Goal: Task Accomplishment & Management: Use online tool/utility

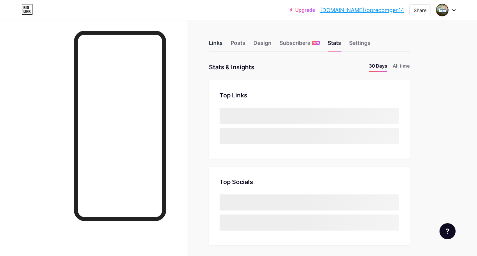
click at [218, 44] on div "Links" at bounding box center [216, 45] width 14 height 12
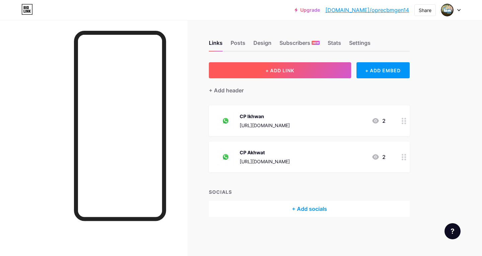
click at [311, 68] on button "+ ADD LINK" at bounding box center [280, 70] width 142 height 16
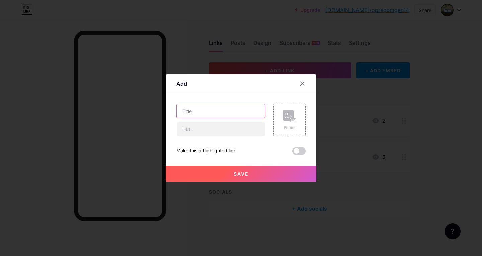
click at [256, 116] on input "text" at bounding box center [221, 110] width 88 height 13
type input "Twibbon & Caption"
drag, startPoint x: 221, startPoint y: 124, endPoint x: 216, endPoint y: 122, distance: 5.3
click at [217, 123] on input "text" at bounding box center [221, 128] width 88 height 13
paste input "[URL][DOMAIN_NAME]"
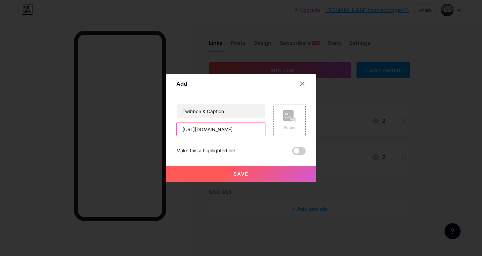
scroll to position [0, 127]
type input "[URL][DOMAIN_NAME]"
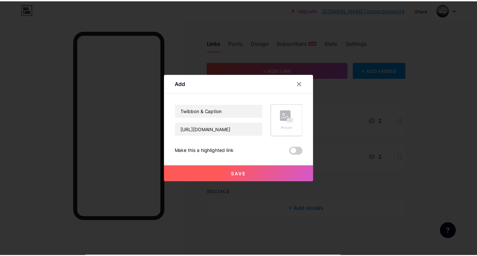
scroll to position [0, 0]
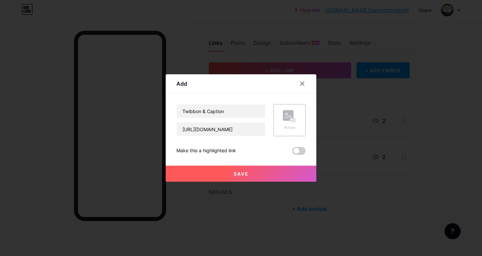
click at [278, 174] on button "Save" at bounding box center [241, 174] width 151 height 16
